Goal: Task Accomplishment & Management: Manage account settings

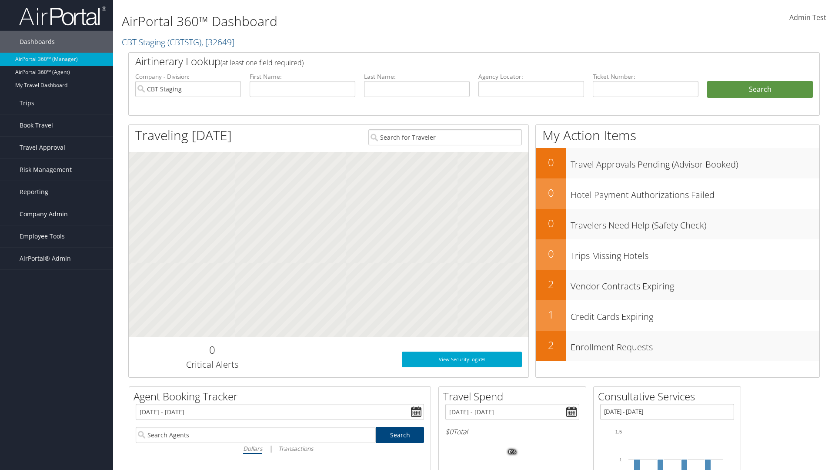
click at [57, 214] on span "Company Admin" at bounding box center [44, 214] width 48 height 22
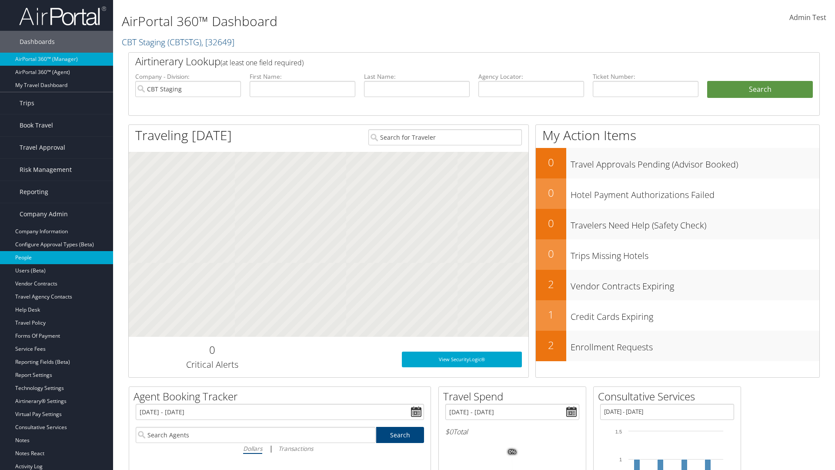
click at [57, 258] on link "People" at bounding box center [56, 257] width 113 height 13
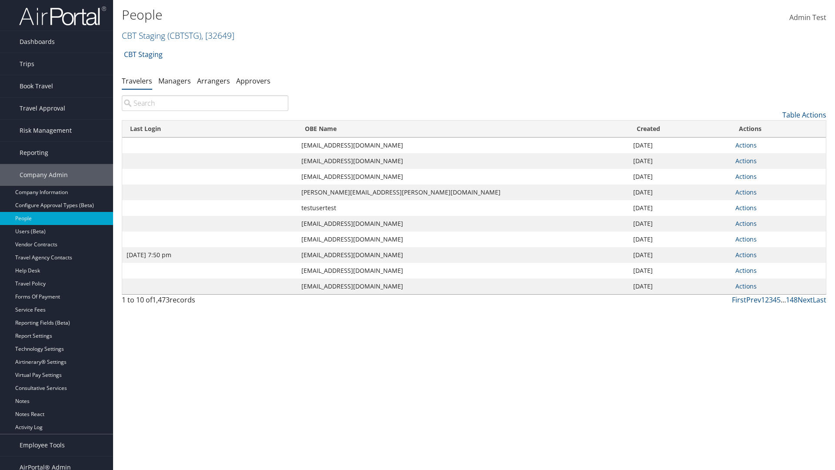
click at [205, 103] on input "search" at bounding box center [205, 103] width 167 height 16
type input "[DATE] 7:50 pm"
